Goal: Find specific page/section: Find specific page/section

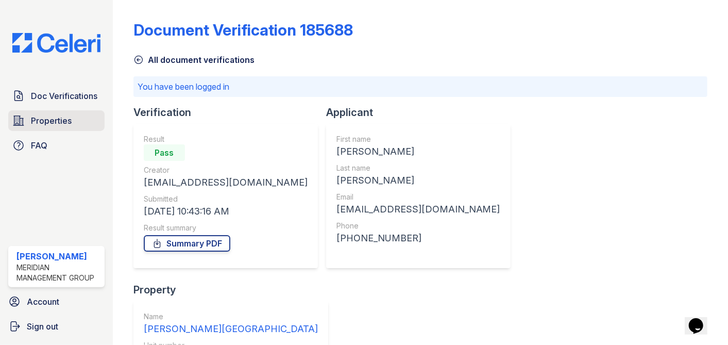
click at [49, 120] on span "Properties" at bounding box center [51, 120] width 41 height 12
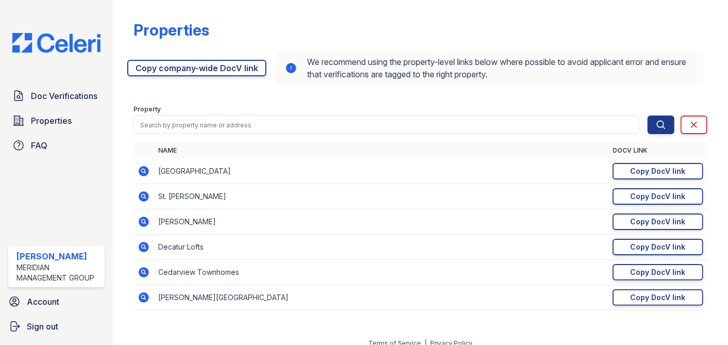
click at [144, 244] on icon at bounding box center [144, 247] width 12 height 12
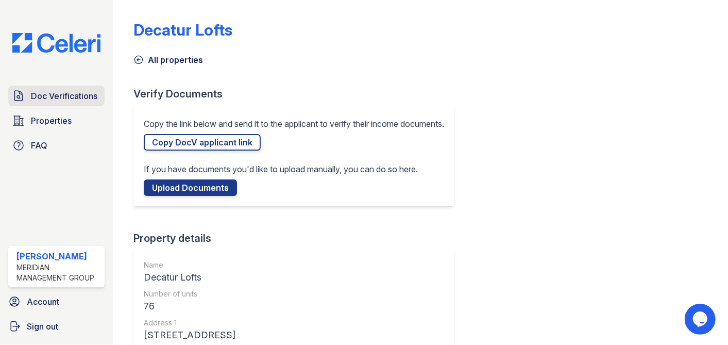
click at [49, 95] on span "Doc Verifications" at bounding box center [64, 96] width 66 height 12
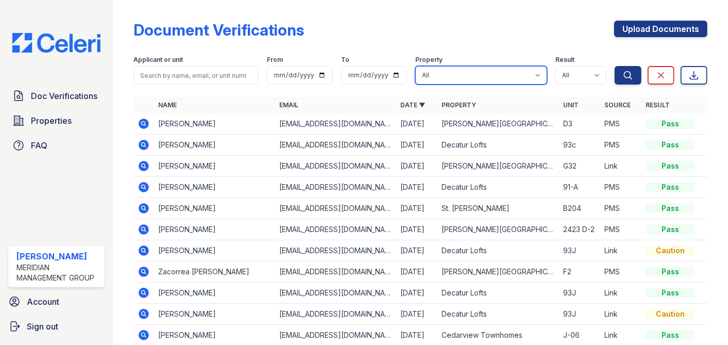
click at [520, 74] on select "All Candler Village Carlton Ford Cedarview Townhomes Decatur Lofts Oak Valley S…" at bounding box center [481, 75] width 132 height 19
select select "275"
click at [415, 66] on select "All Candler Village Carlton Ford Cedarview Townhomes Decatur Lofts Oak Valley S…" at bounding box center [481, 75] width 132 height 19
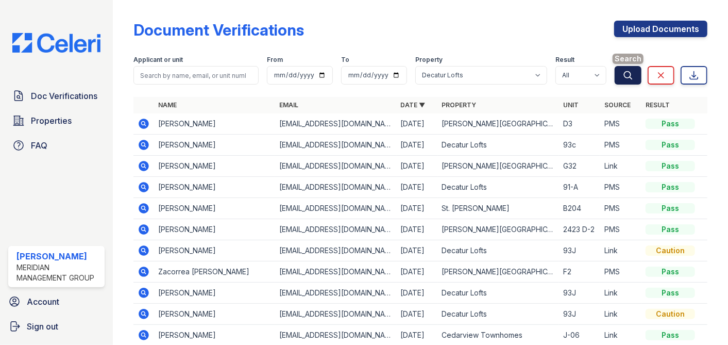
click at [623, 71] on icon "submit" at bounding box center [628, 75] width 10 height 10
